Goal: Find specific page/section: Find specific page/section

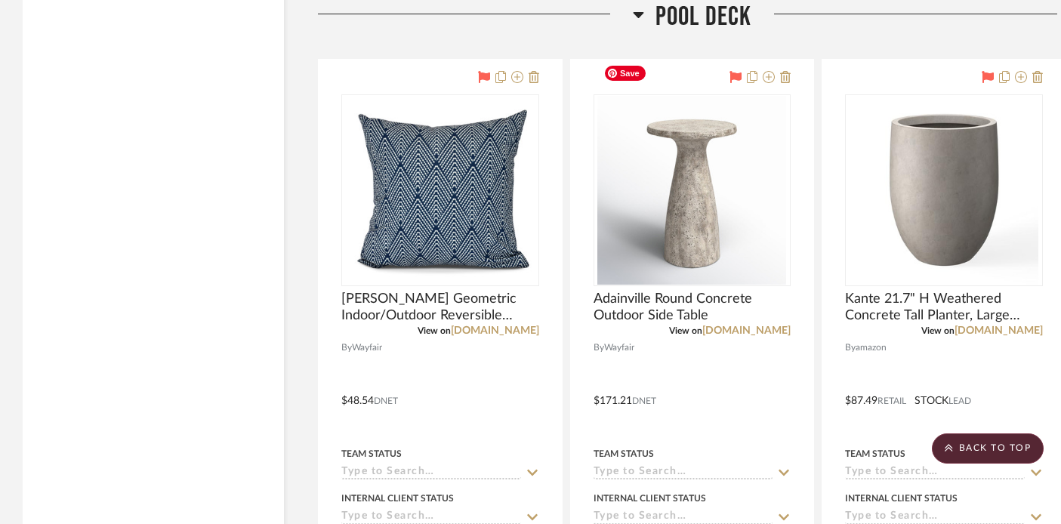
scroll to position [35440, 0]
click at [637, 12] on icon at bounding box center [638, 15] width 11 height 6
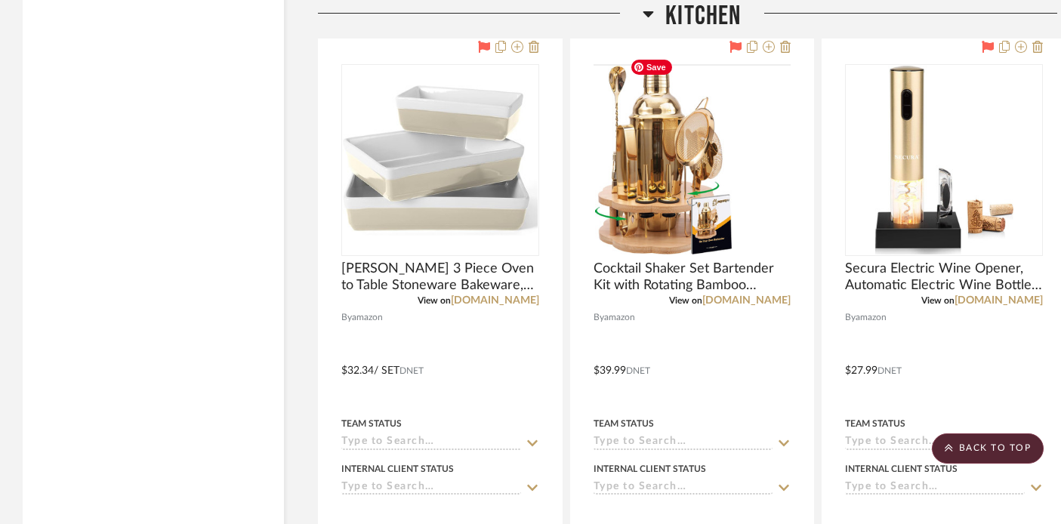
scroll to position [12642, 0]
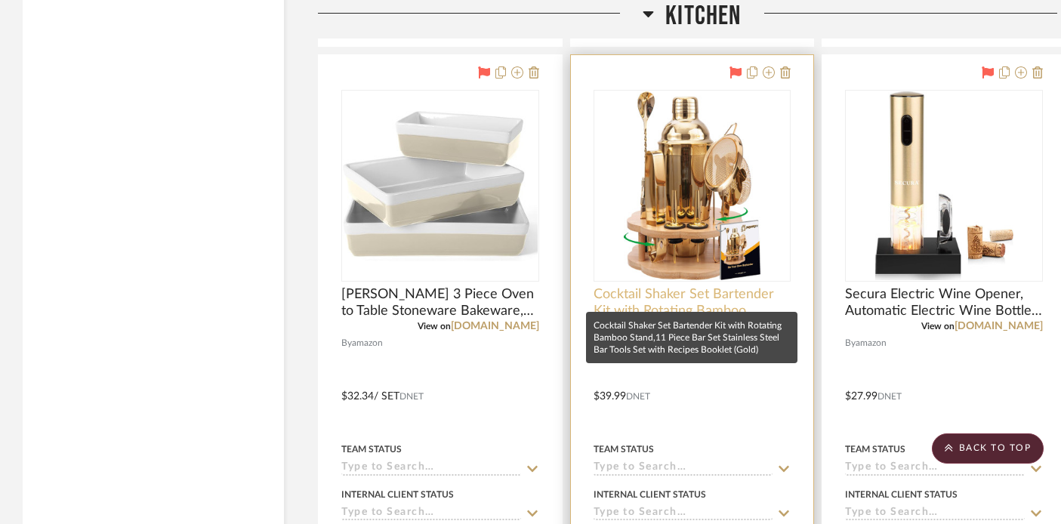
click at [677, 286] on span "Cocktail Shaker Set Bartender Kit with Rotating Bamboo Stand,11 Piece Bar Set S…" at bounding box center [693, 302] width 198 height 33
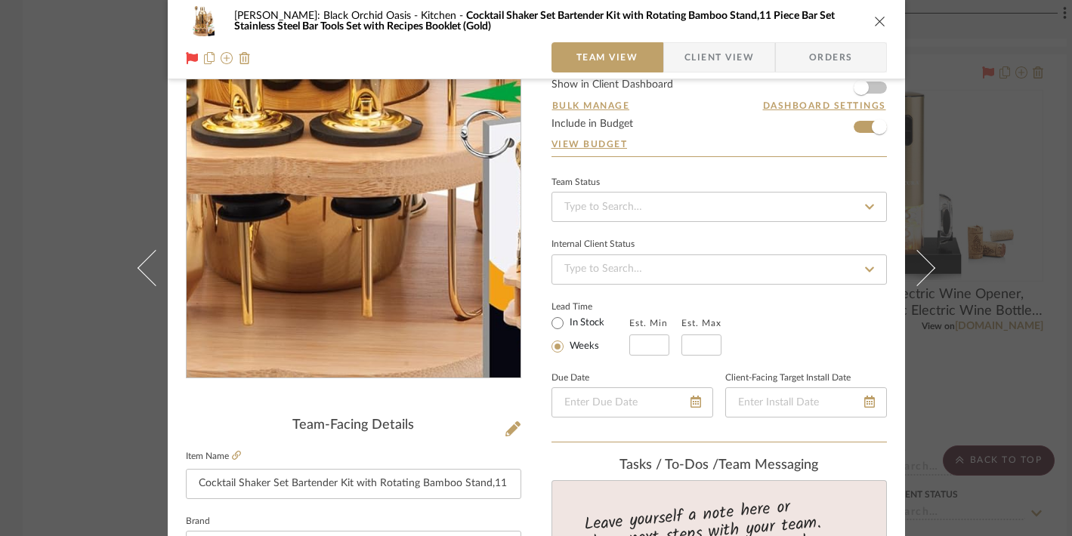
scroll to position [57, 0]
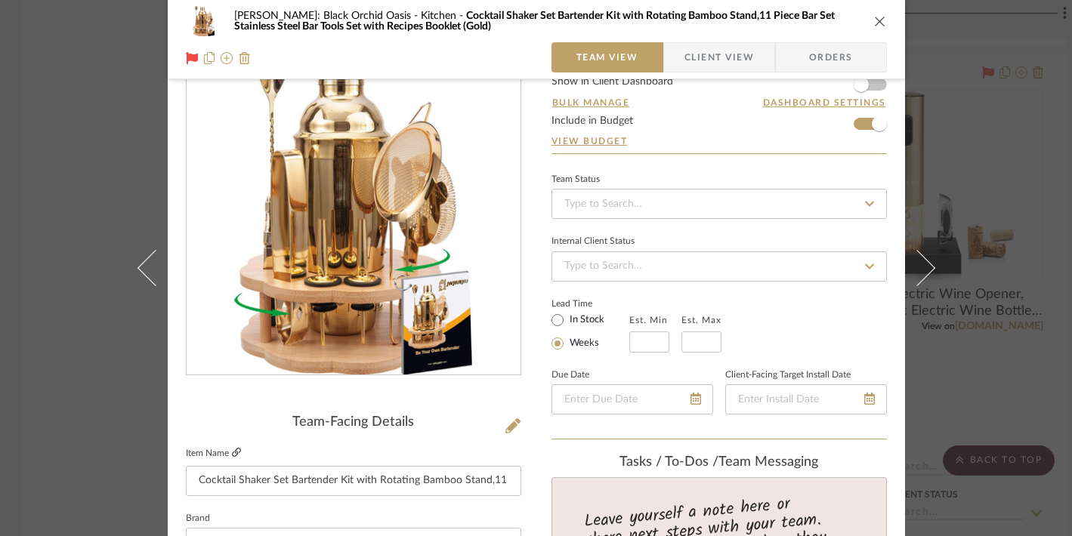
click at [232, 453] on icon at bounding box center [236, 452] width 9 height 9
click at [874, 20] on icon "close" at bounding box center [880, 21] width 12 height 12
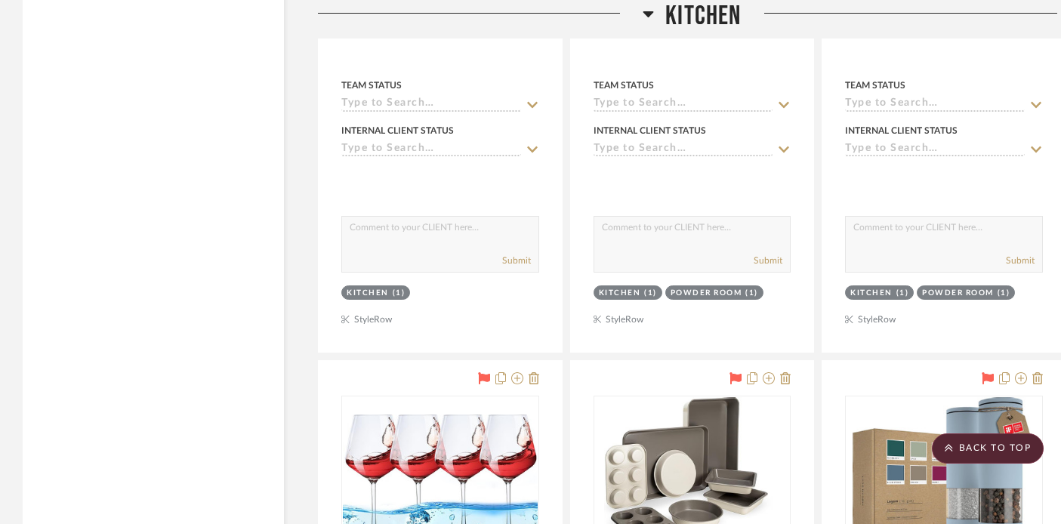
scroll to position [4186, 0]
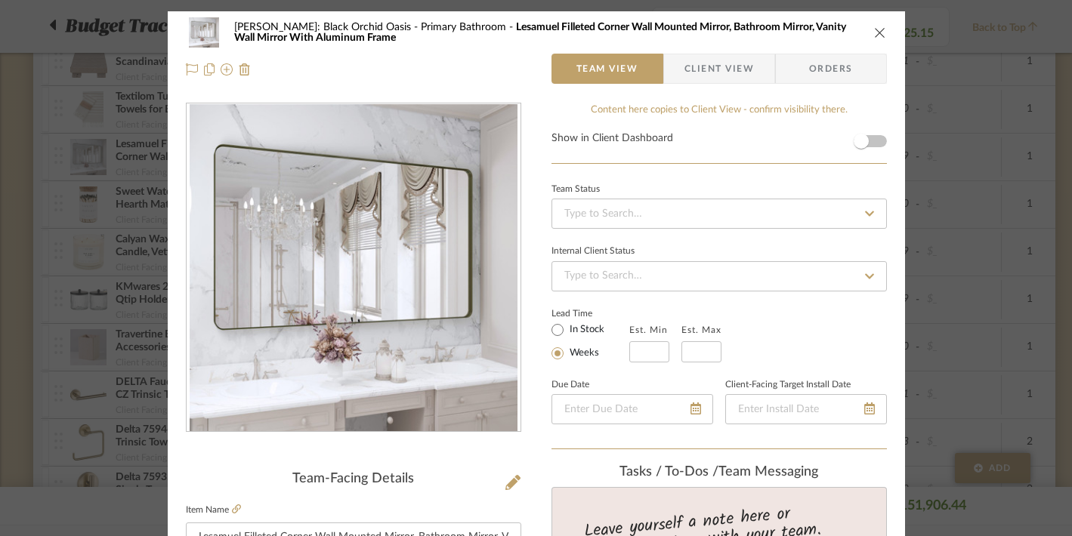
click at [874, 31] on icon "close" at bounding box center [880, 32] width 12 height 12
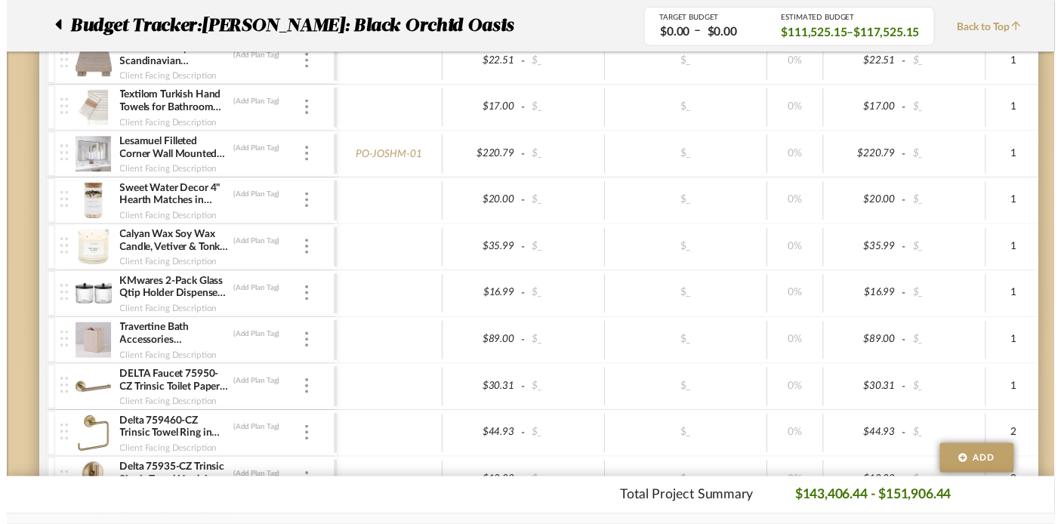
scroll to position [831, 0]
